Goal: Communication & Community: Connect with others

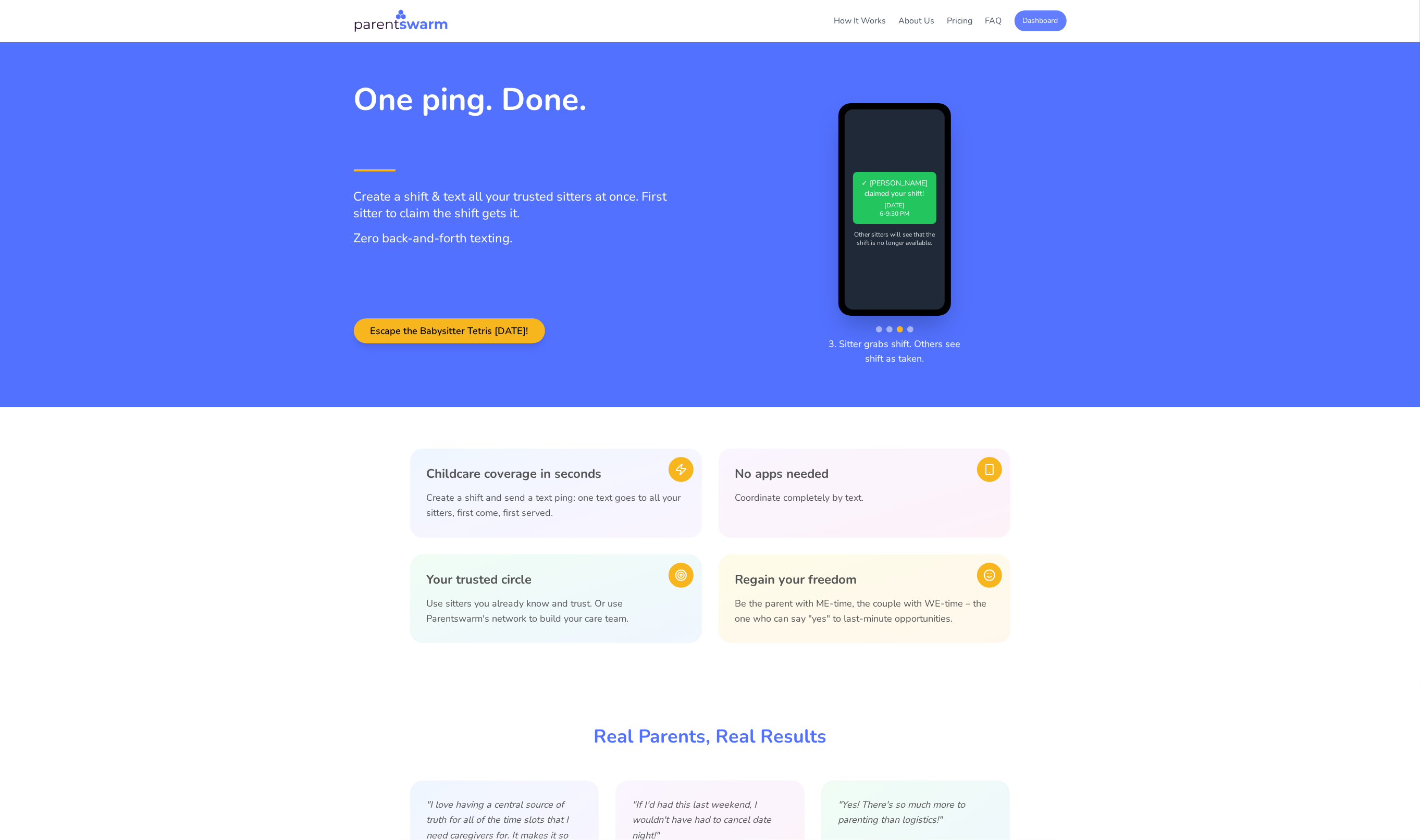
click at [1041, 19] on button "Dashboard" at bounding box center [1041, 21] width 52 height 21
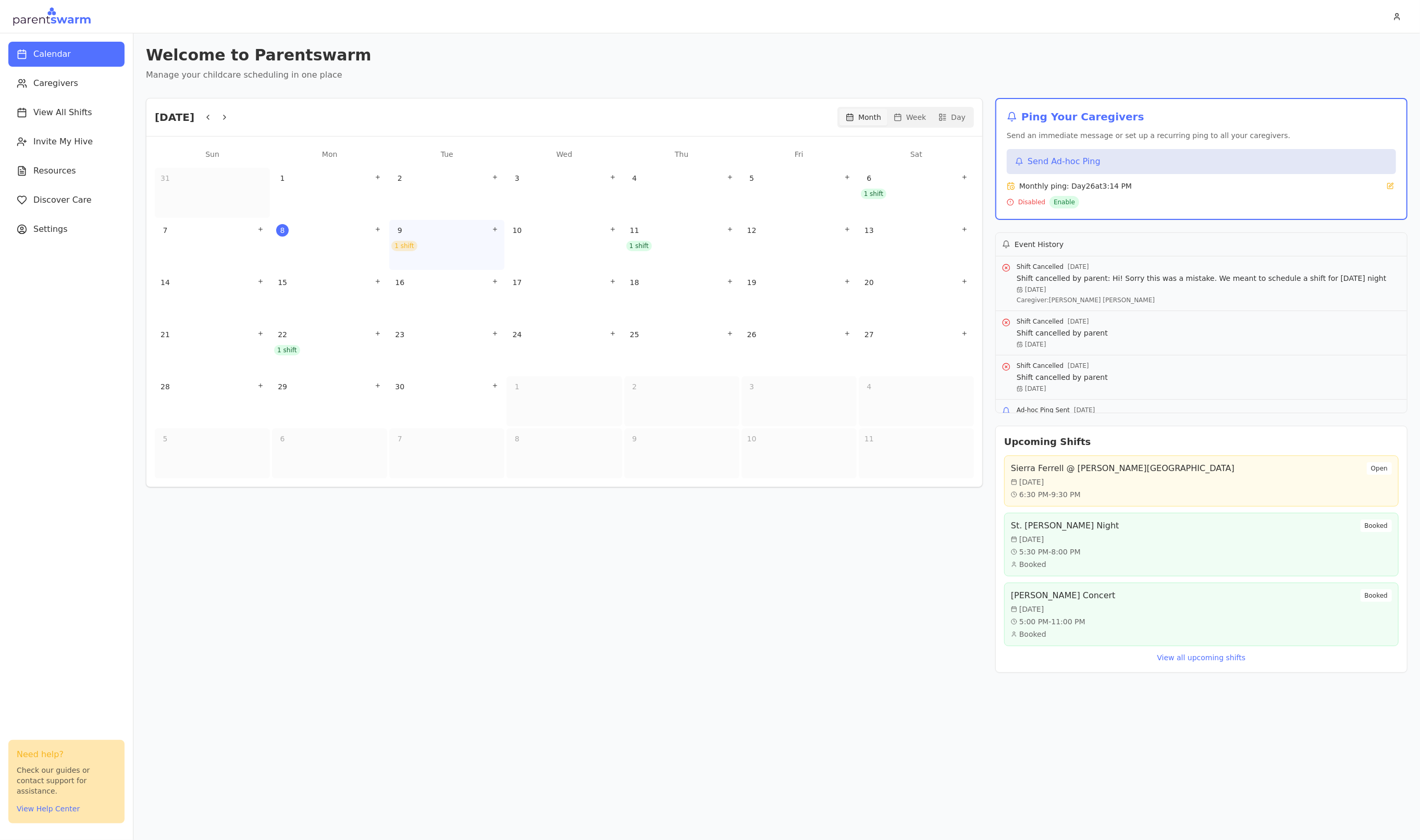
click at [454, 254] on div "9 1 shift" at bounding box center [446, 245] width 115 height 50
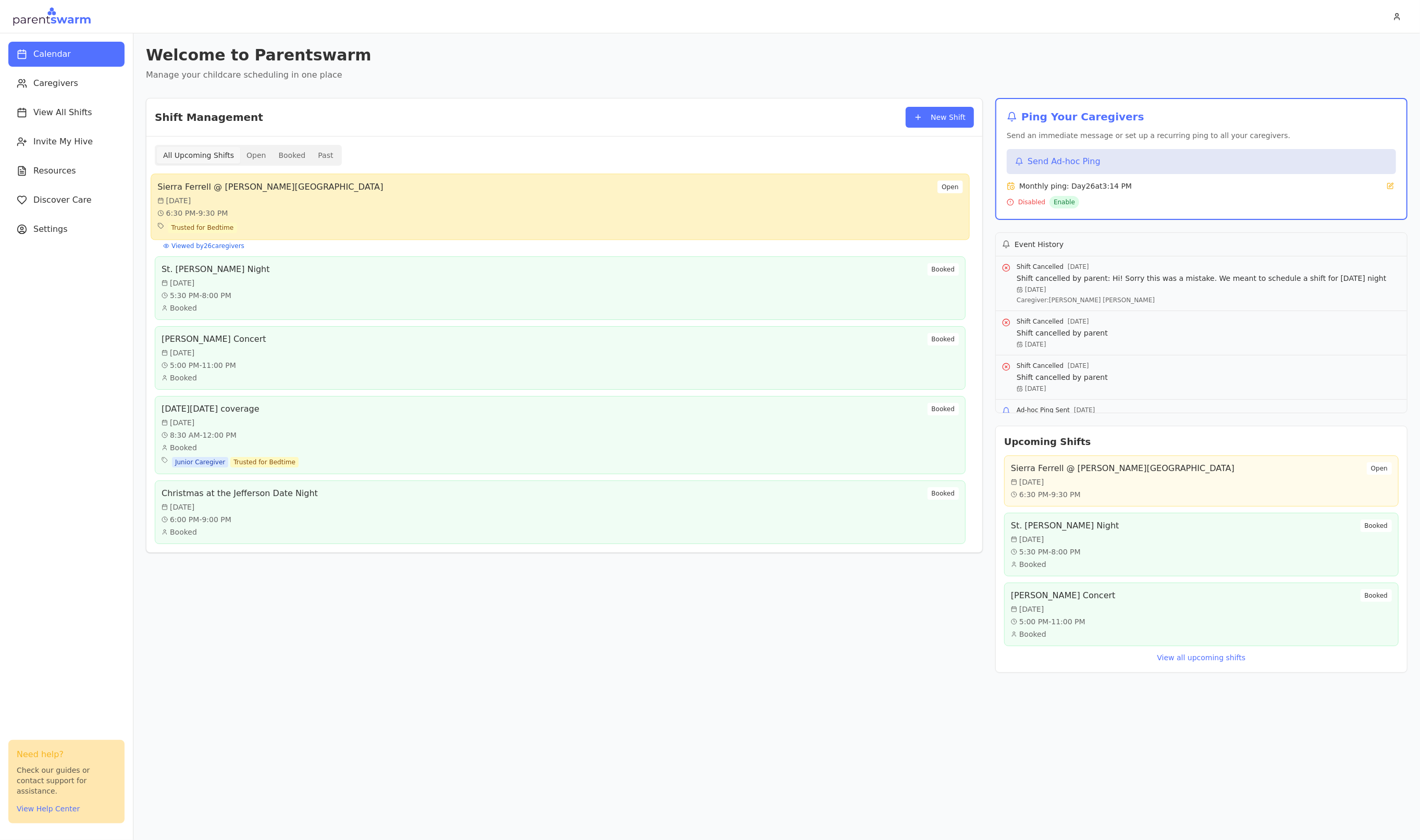
click at [265, 213] on div "6:30 PM - 9:30 PM" at bounding box center [270, 213] width 226 height 10
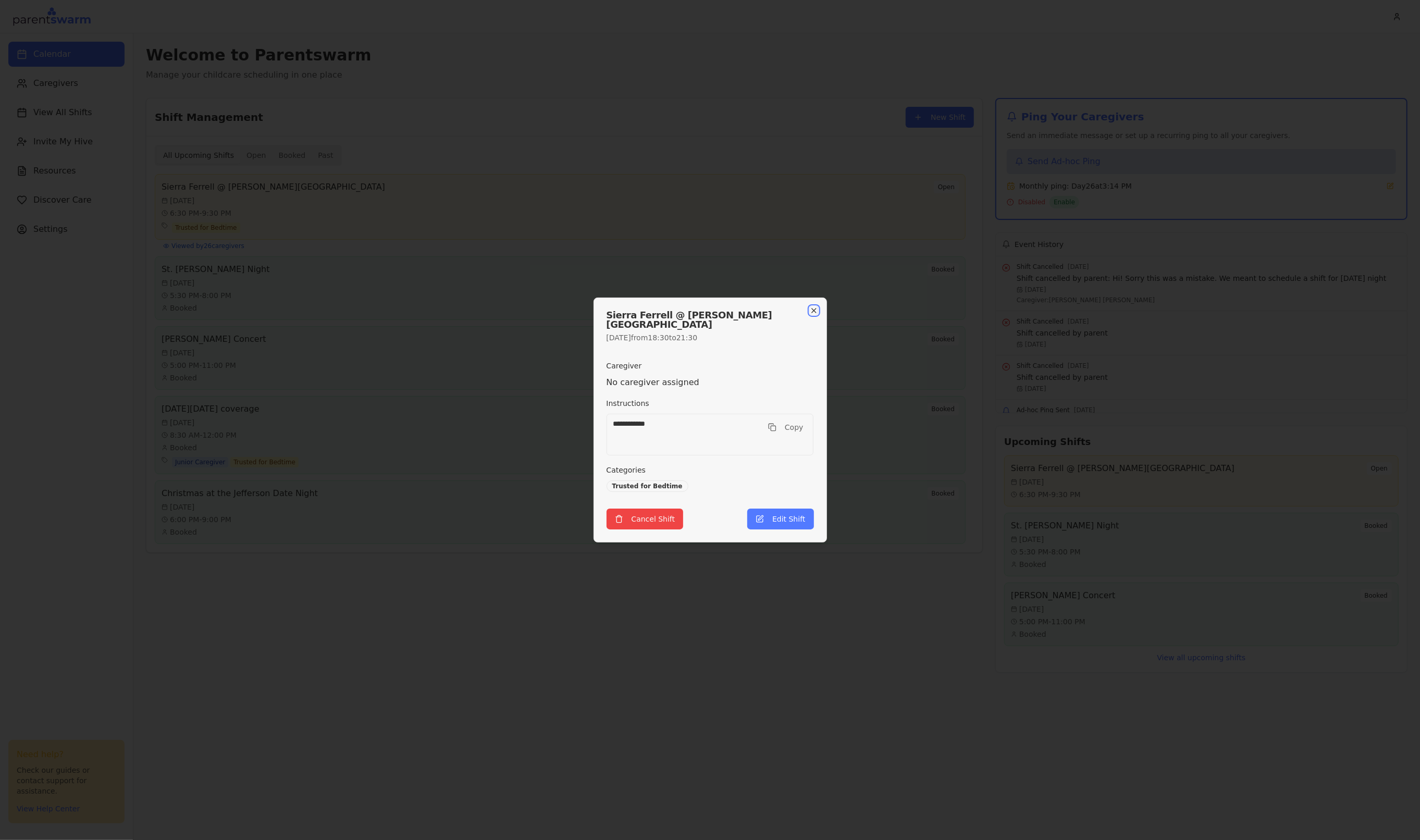
click at [817, 315] on icon "button" at bounding box center [814, 310] width 8 height 8
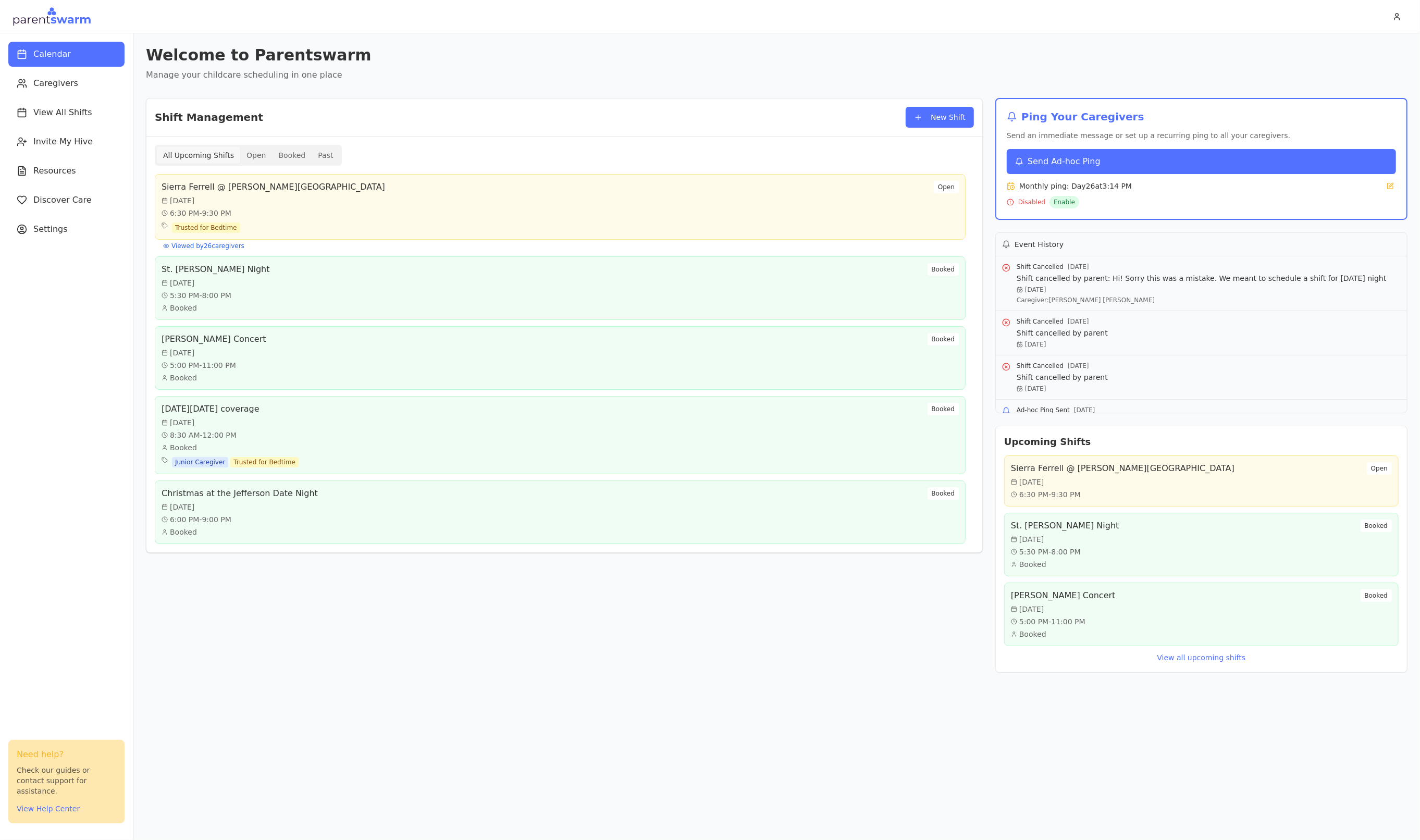
click at [1110, 159] on button "Send Ad-hoc Ping" at bounding box center [1201, 161] width 389 height 25
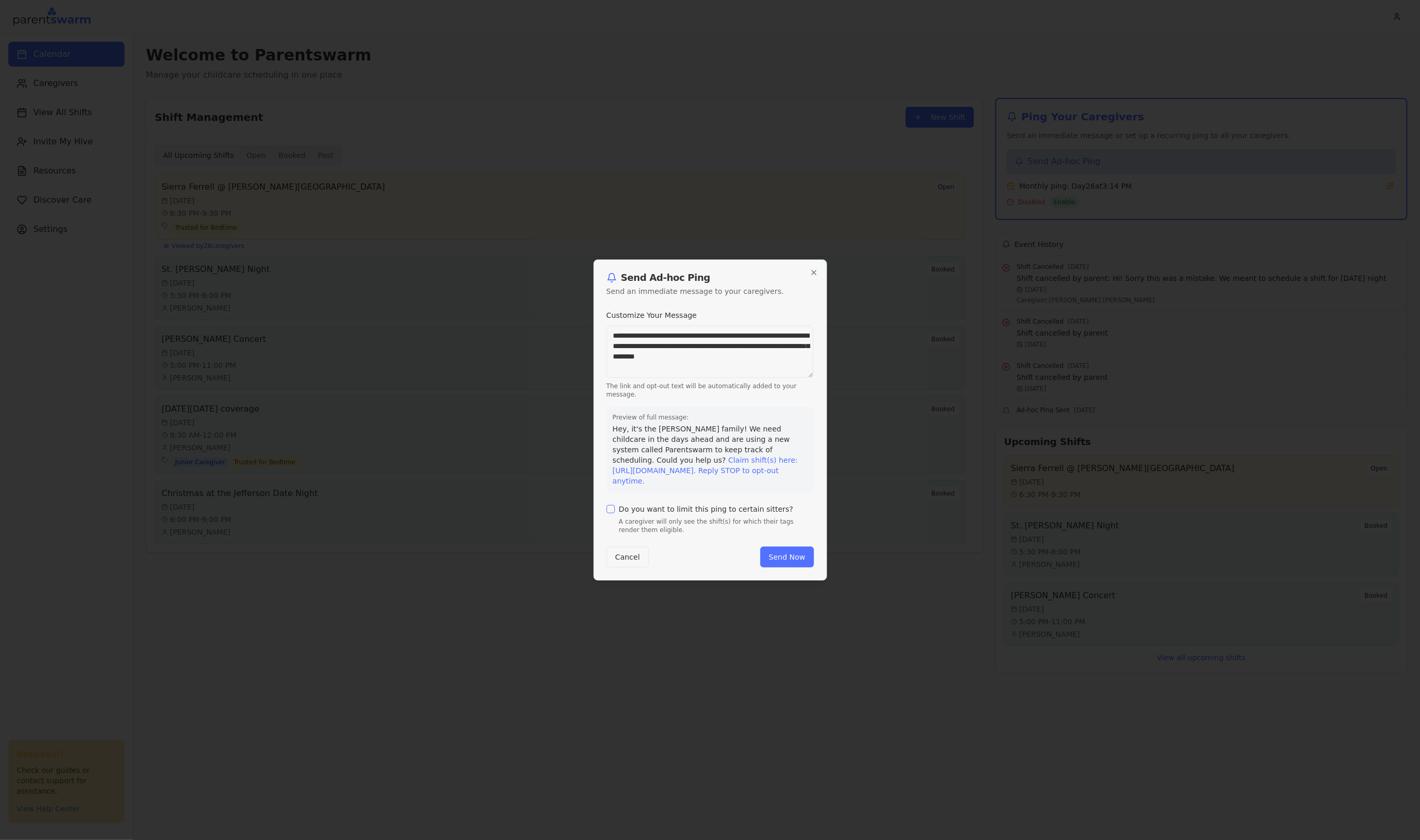
drag, startPoint x: 778, startPoint y: 361, endPoint x: 608, endPoint y: 316, distance: 175.9
click at [608, 316] on div "**********" at bounding box center [710, 354] width 207 height 90
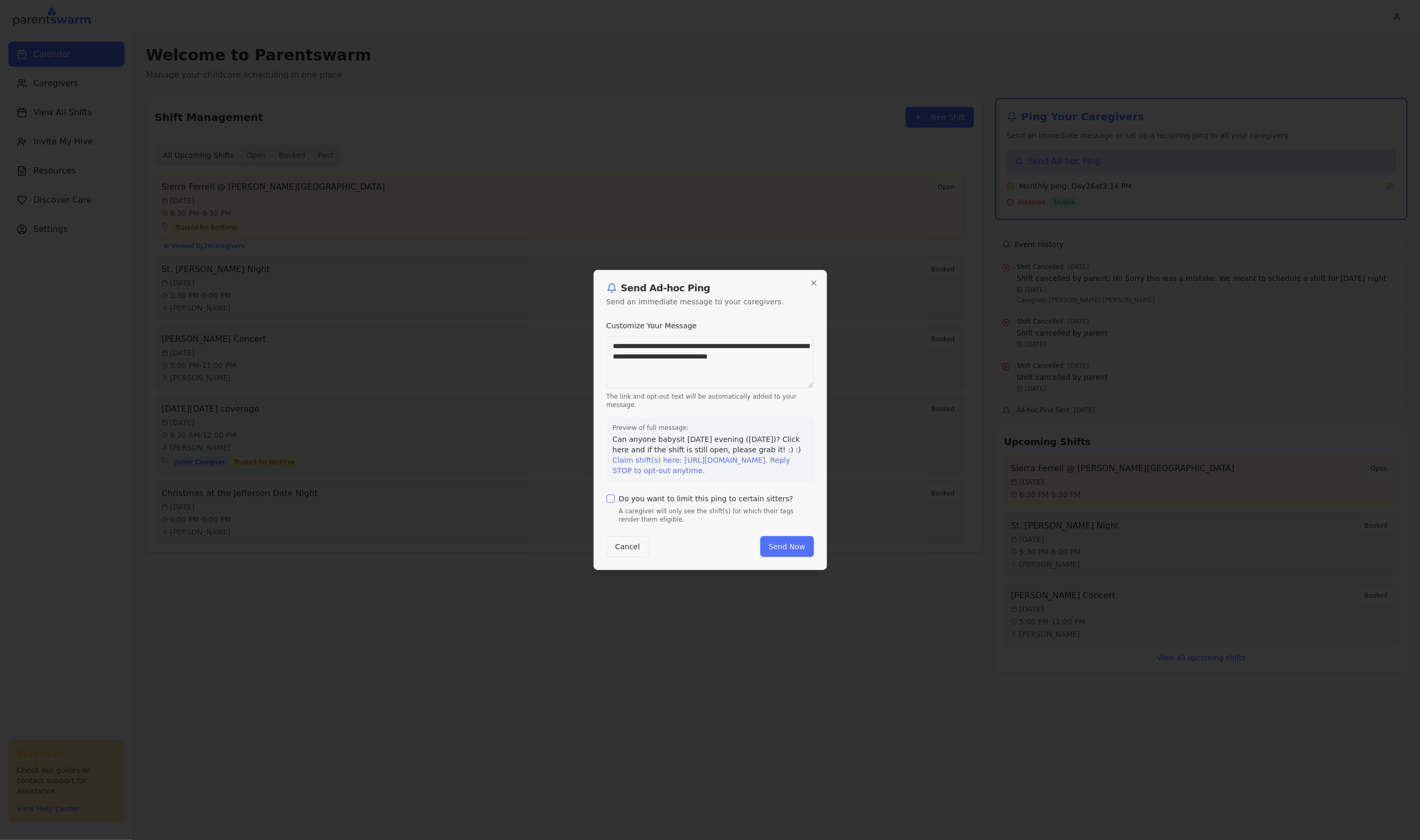
type textarea "**********"
click at [699, 501] on label "Do you want to limit this ping to certain sitters?" at bounding box center [706, 498] width 175 height 8
click at [615, 501] on button "Do you want to limit this ping to certain sitters?" at bounding box center [611, 498] width 8 height 8
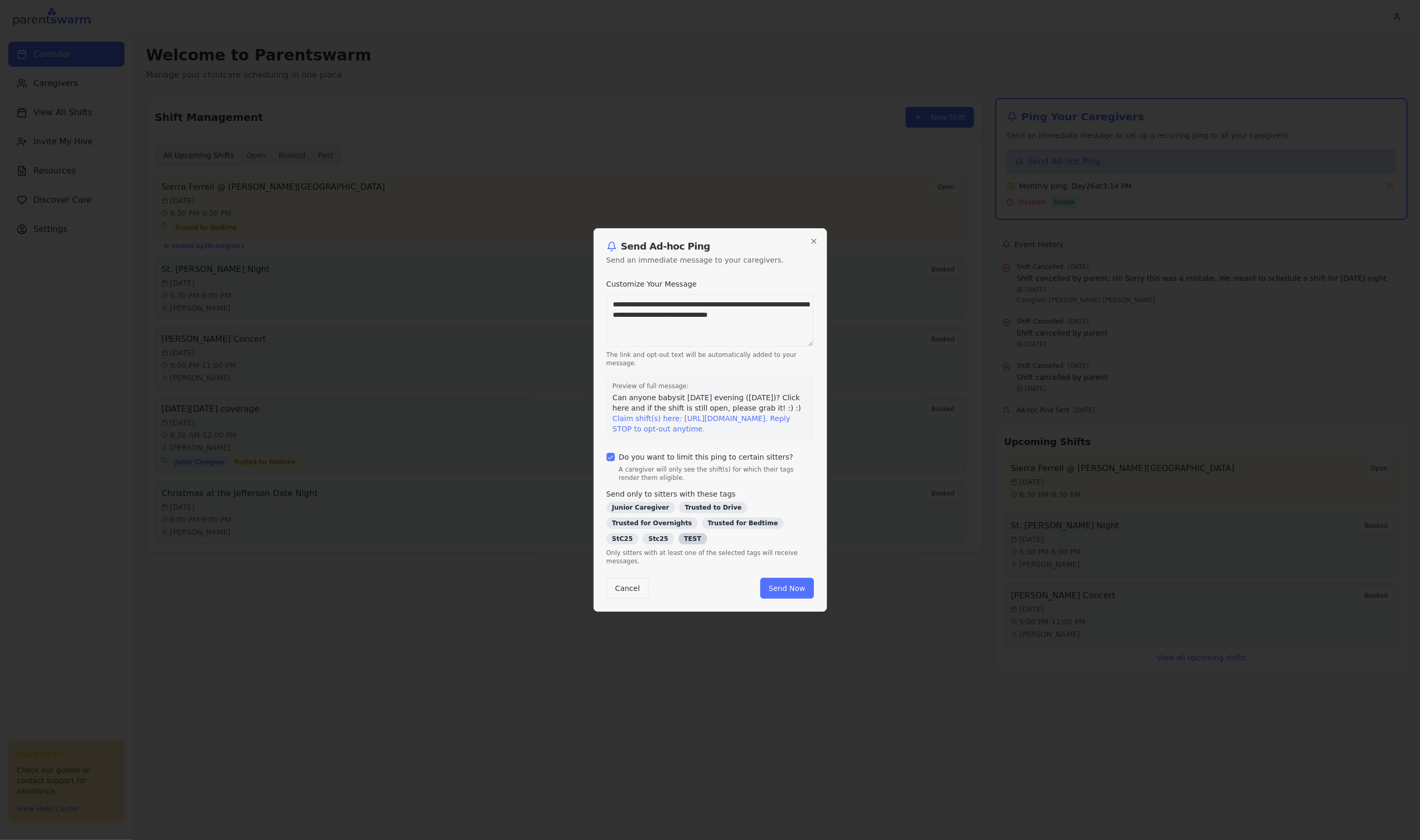
click at [678, 545] on div "TEST" at bounding box center [693, 539] width 29 height 12
click at [795, 592] on button "Send Now" at bounding box center [787, 590] width 53 height 21
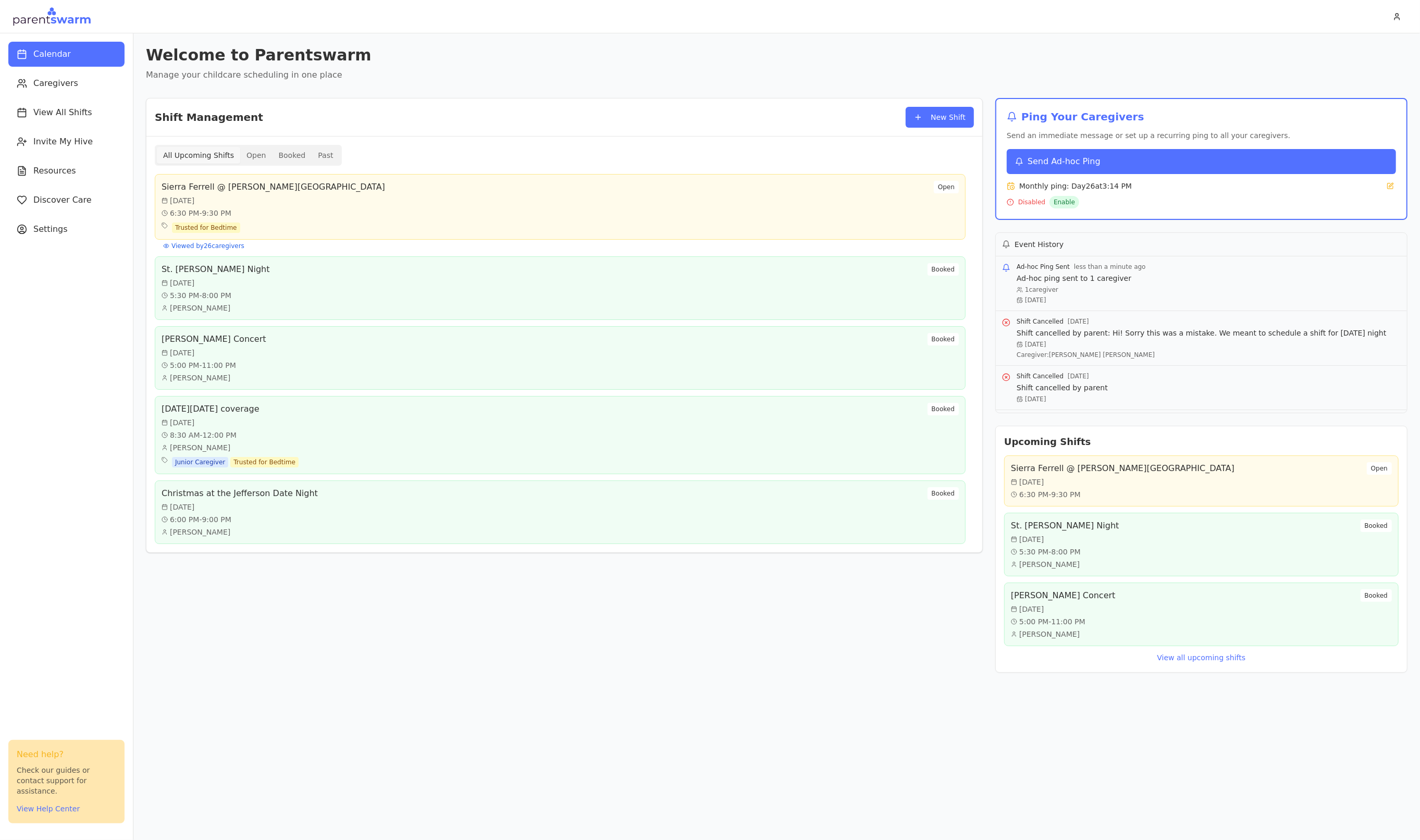
click at [1056, 162] on span "Send Ad-hoc Ping" at bounding box center [1064, 162] width 73 height 13
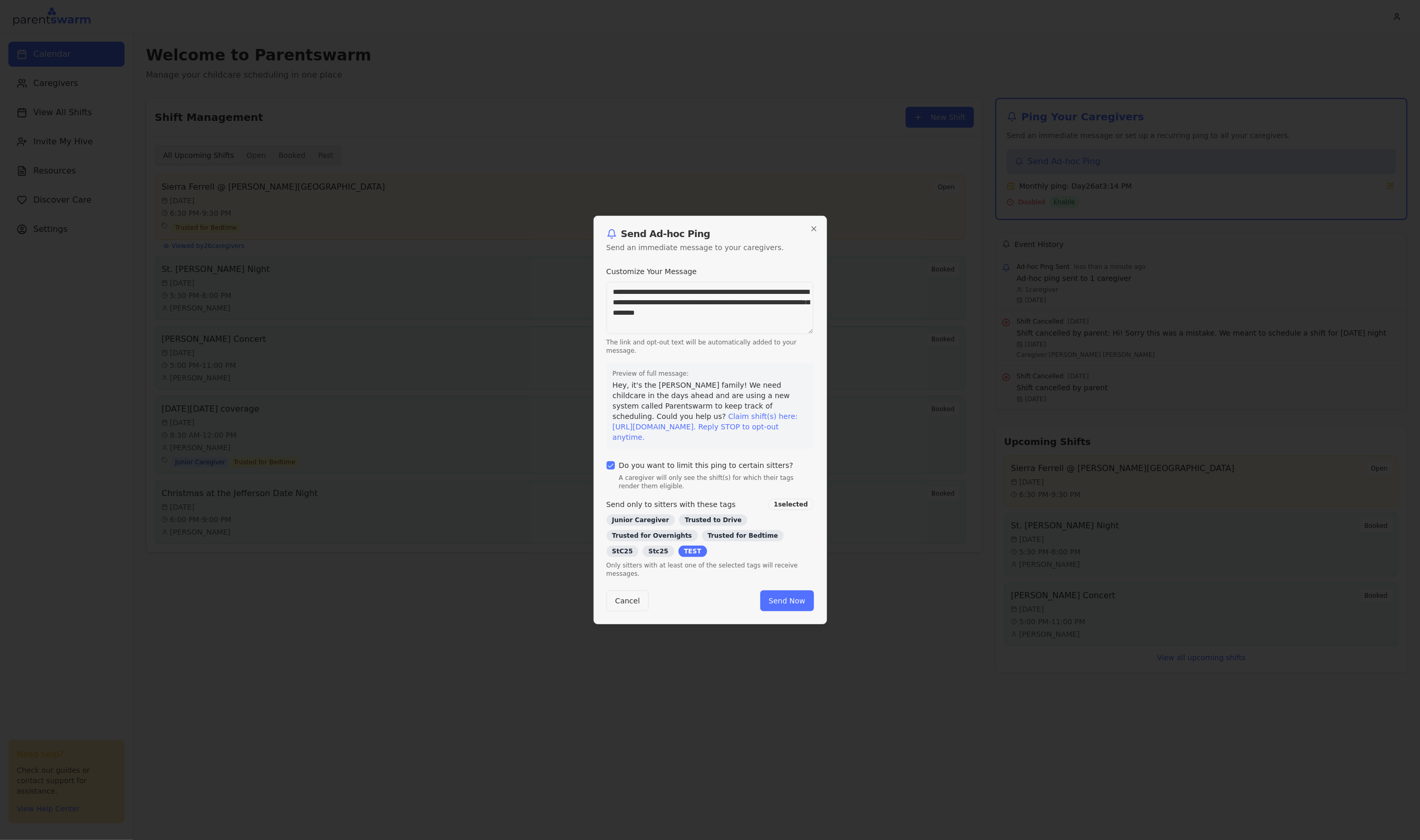
drag, startPoint x: 781, startPoint y: 313, endPoint x: 542, endPoint y: 260, distance: 244.8
click at [542, 260] on body "Calendar Caregivers View All Shifts Invite My Hive Resources Discover Care Sett…" at bounding box center [710, 420] width 1420 height 840
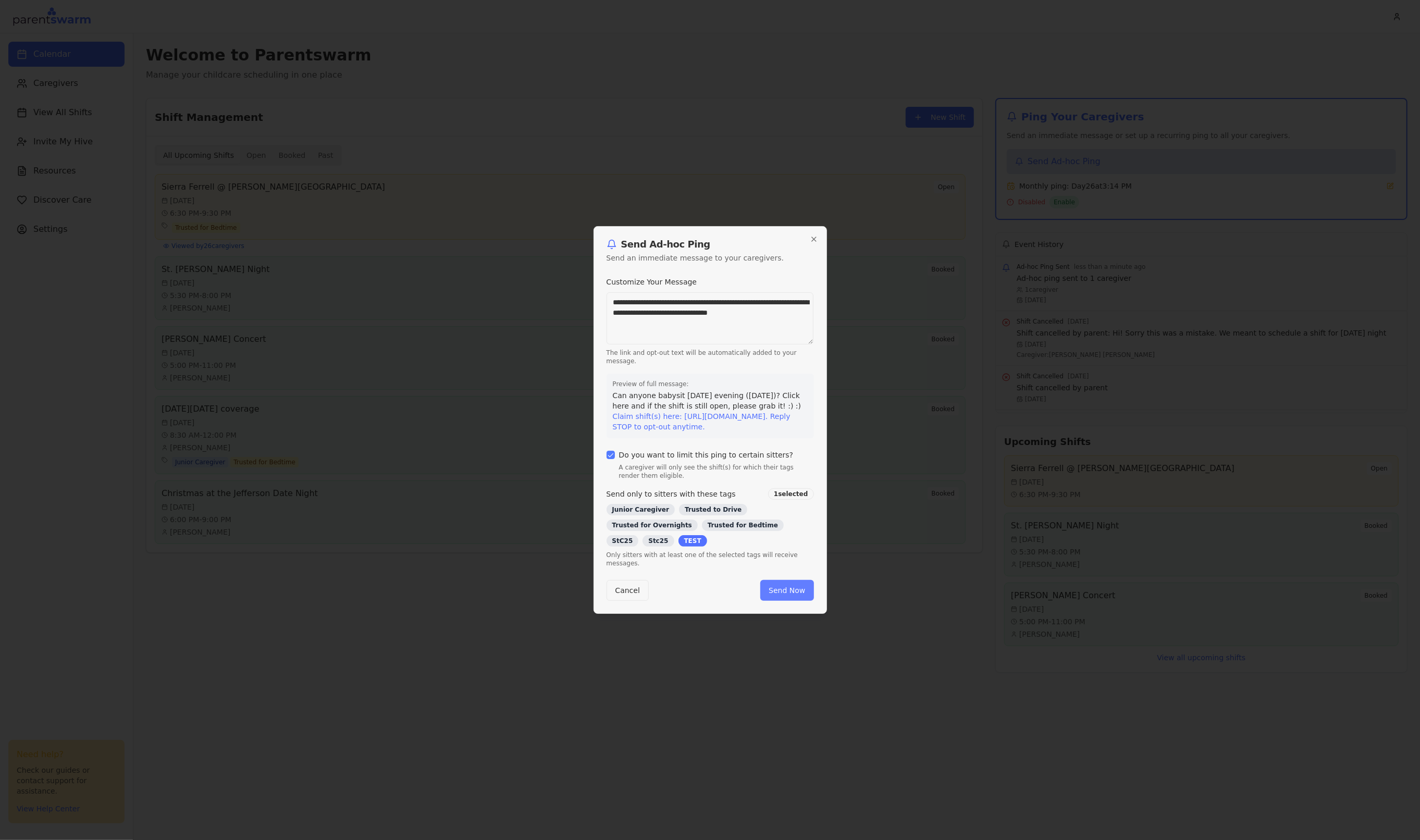
type textarea "**********"
click at [795, 595] on button "Send Now" at bounding box center [787, 590] width 53 height 21
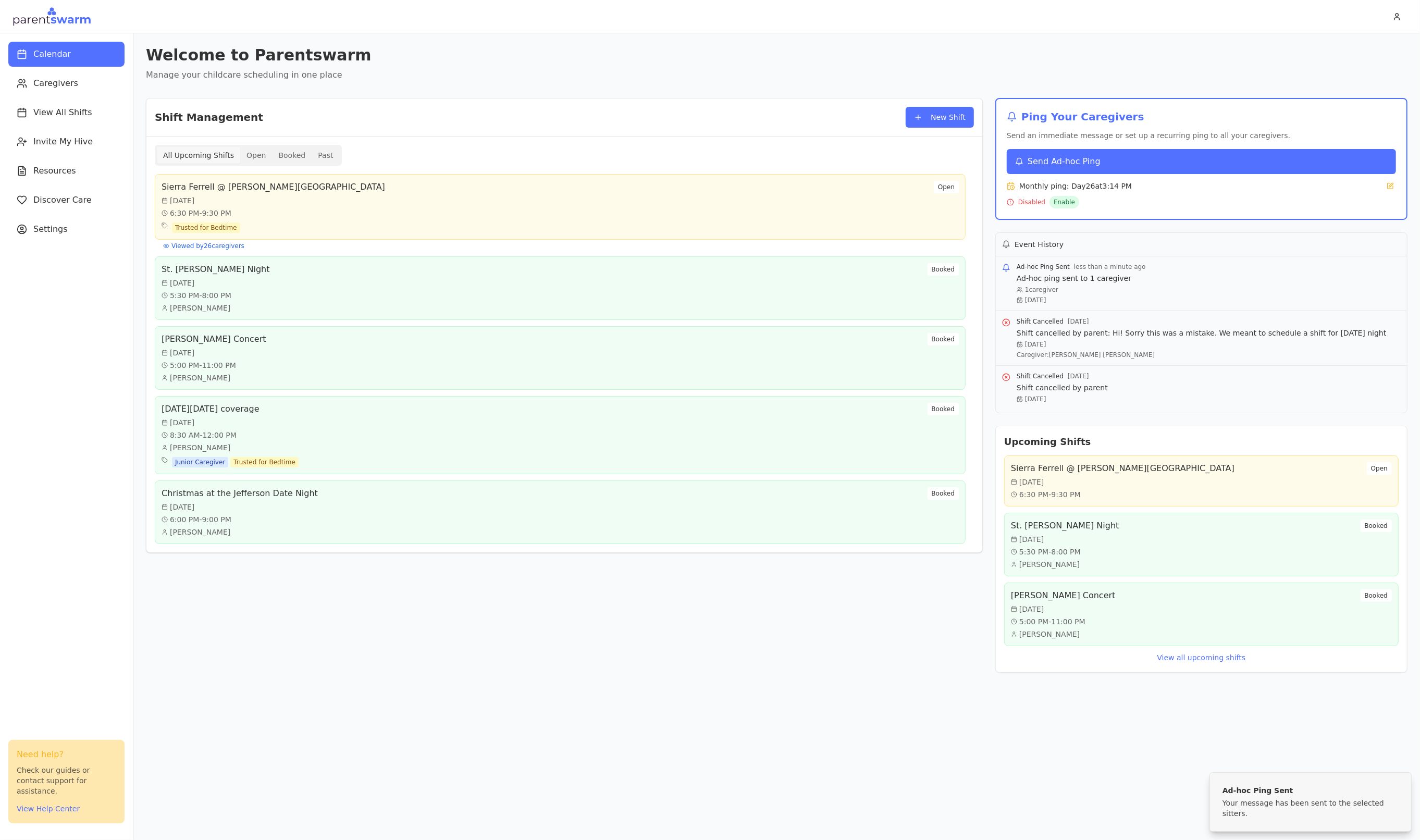
click at [1080, 160] on span "Send Ad-hoc Ping" at bounding box center [1064, 162] width 73 height 13
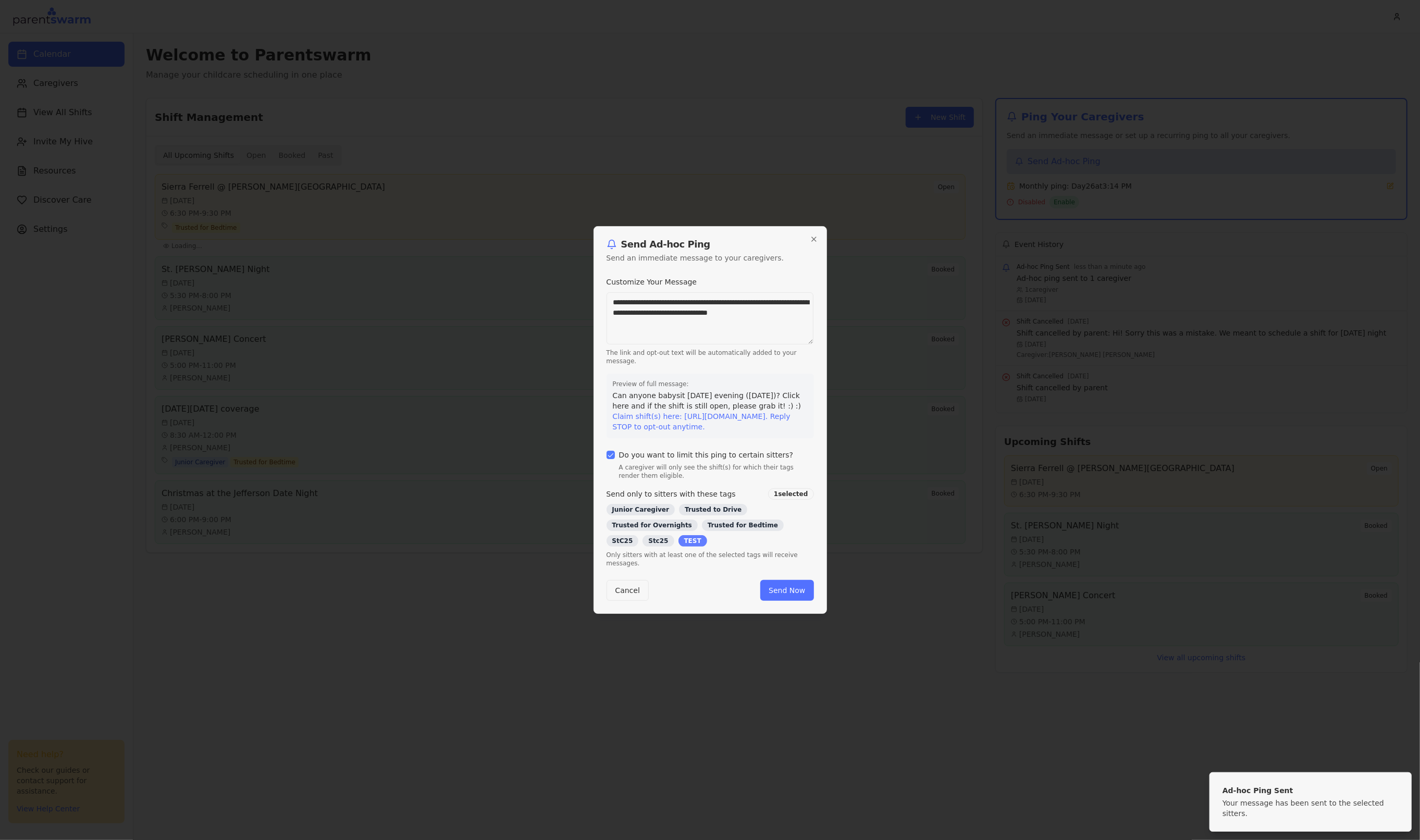
type textarea "**********"
click at [678, 546] on div "TEST" at bounding box center [693, 541] width 29 height 12
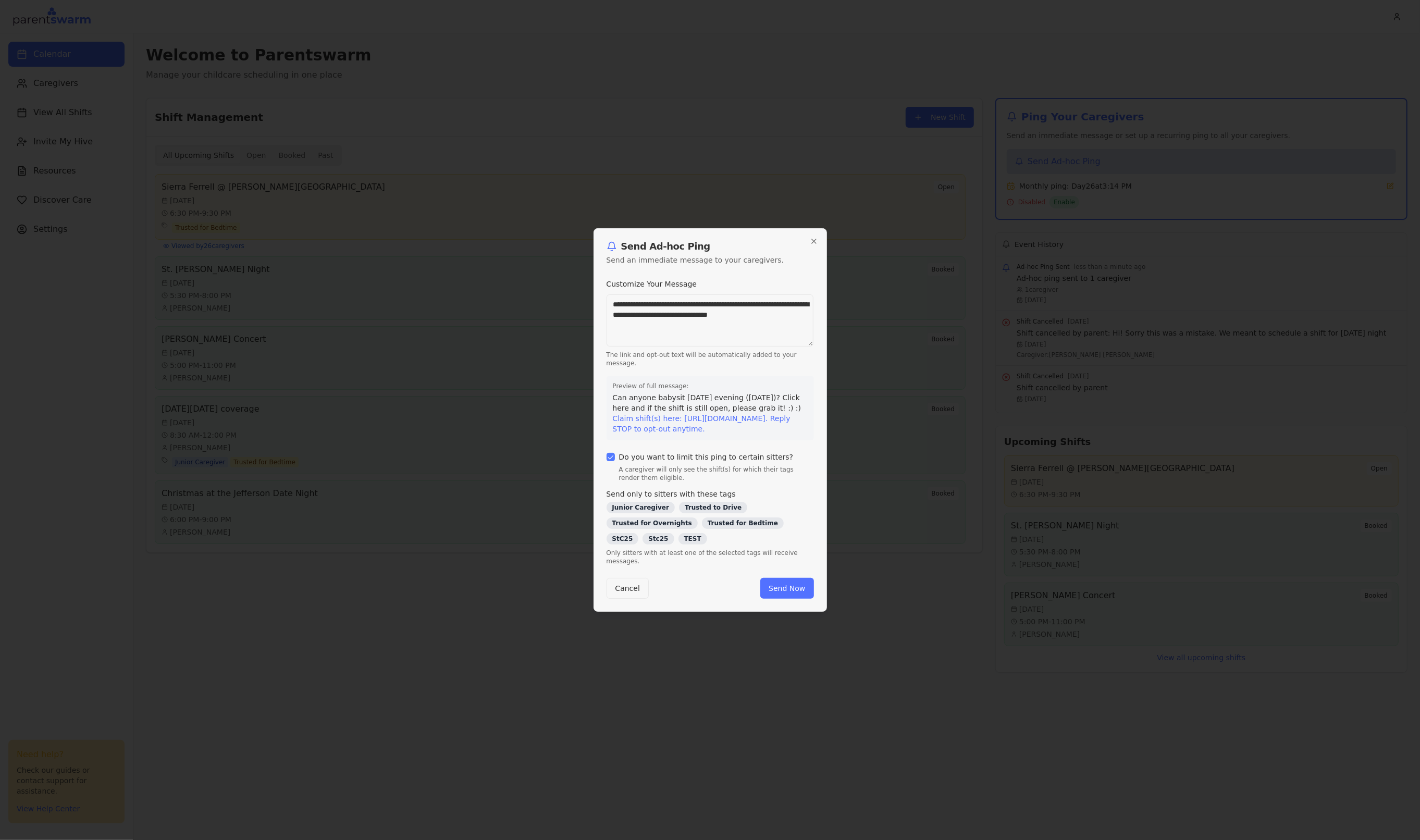
click at [609, 460] on button "Do you want to limit this ping to certain sitters?" at bounding box center [611, 457] width 8 height 8
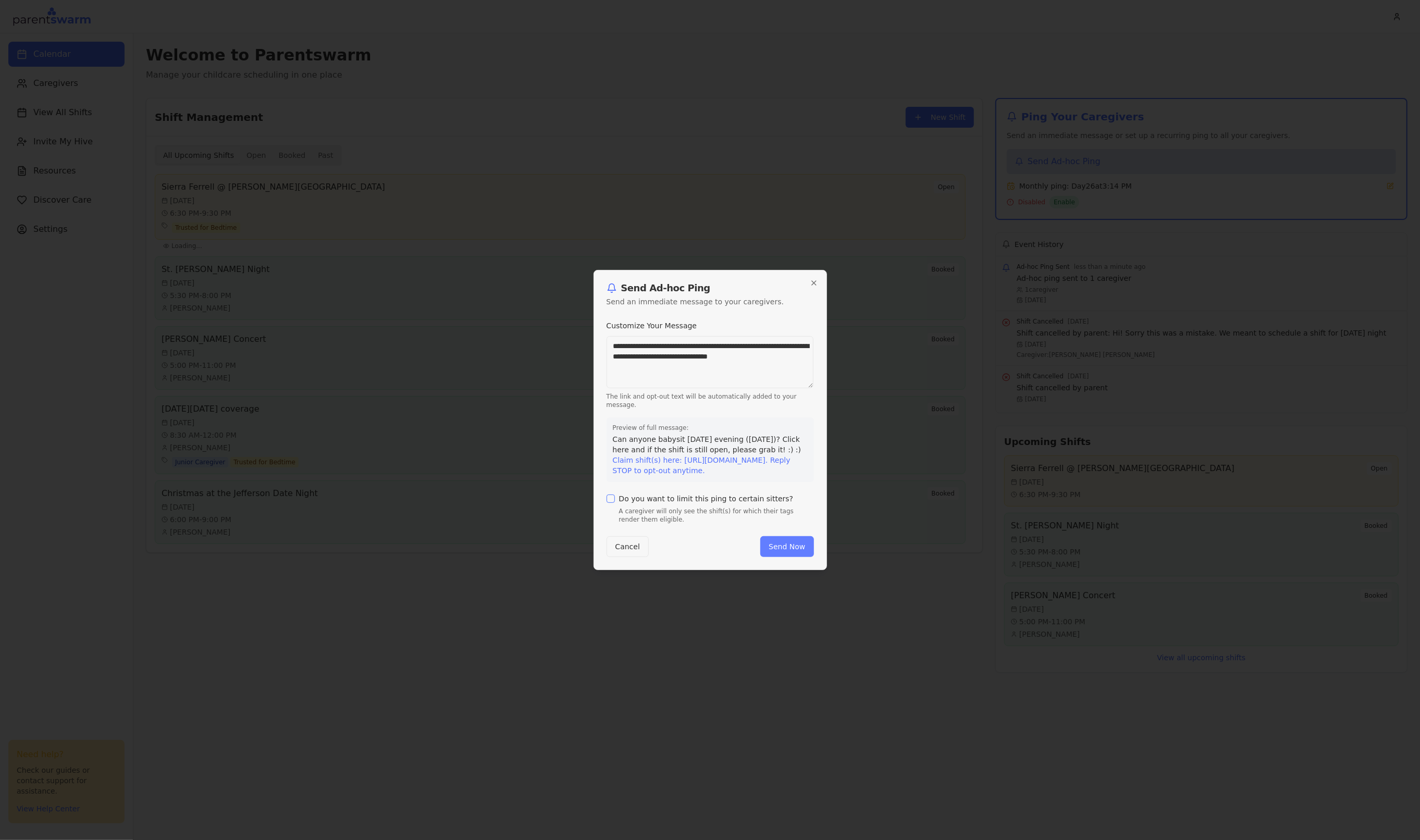
click at [791, 551] on button "Send Now" at bounding box center [787, 546] width 53 height 21
